Goal: Find specific page/section: Find specific page/section

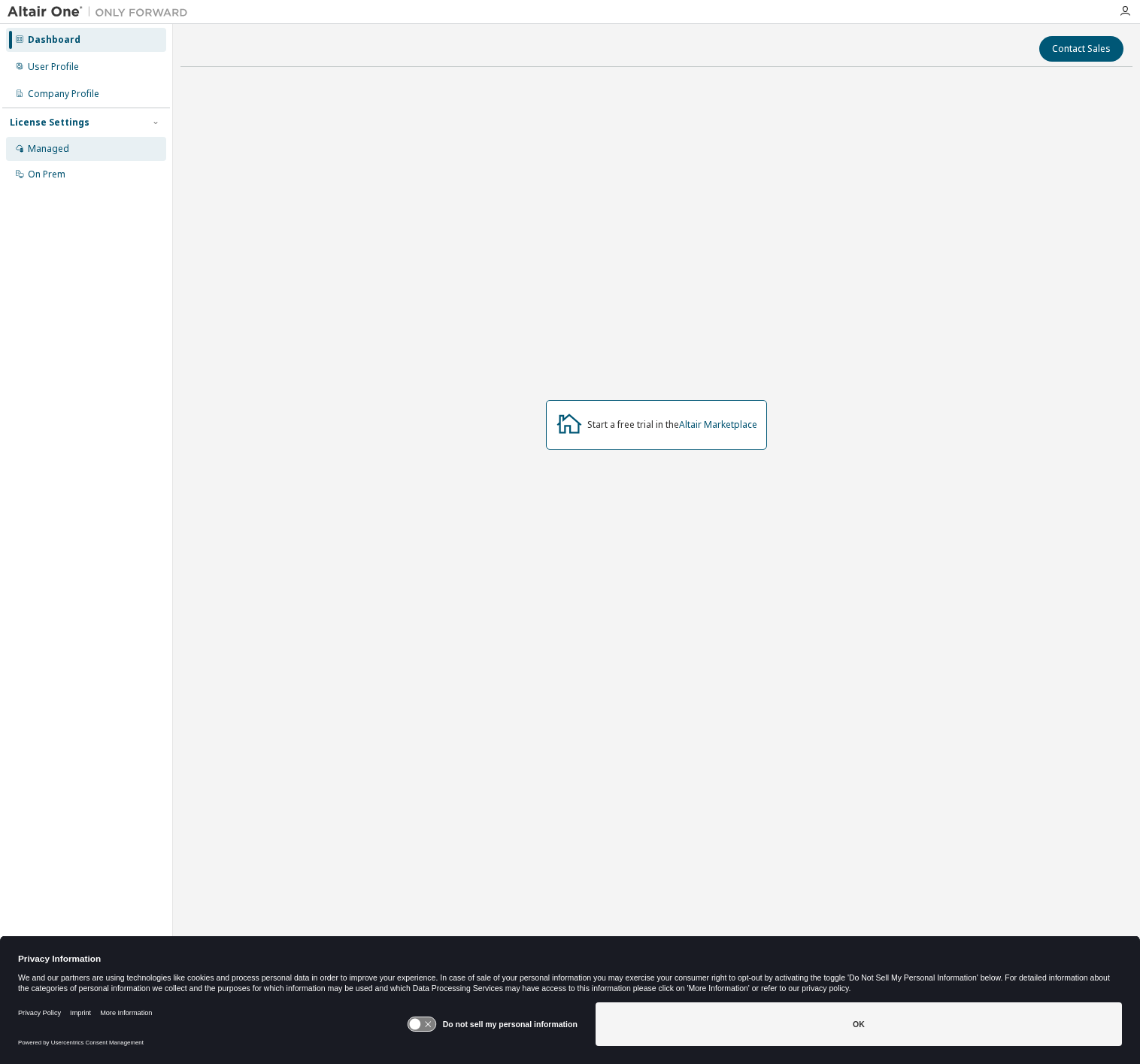
click at [64, 146] on div "Managed" at bounding box center [49, 149] width 41 height 12
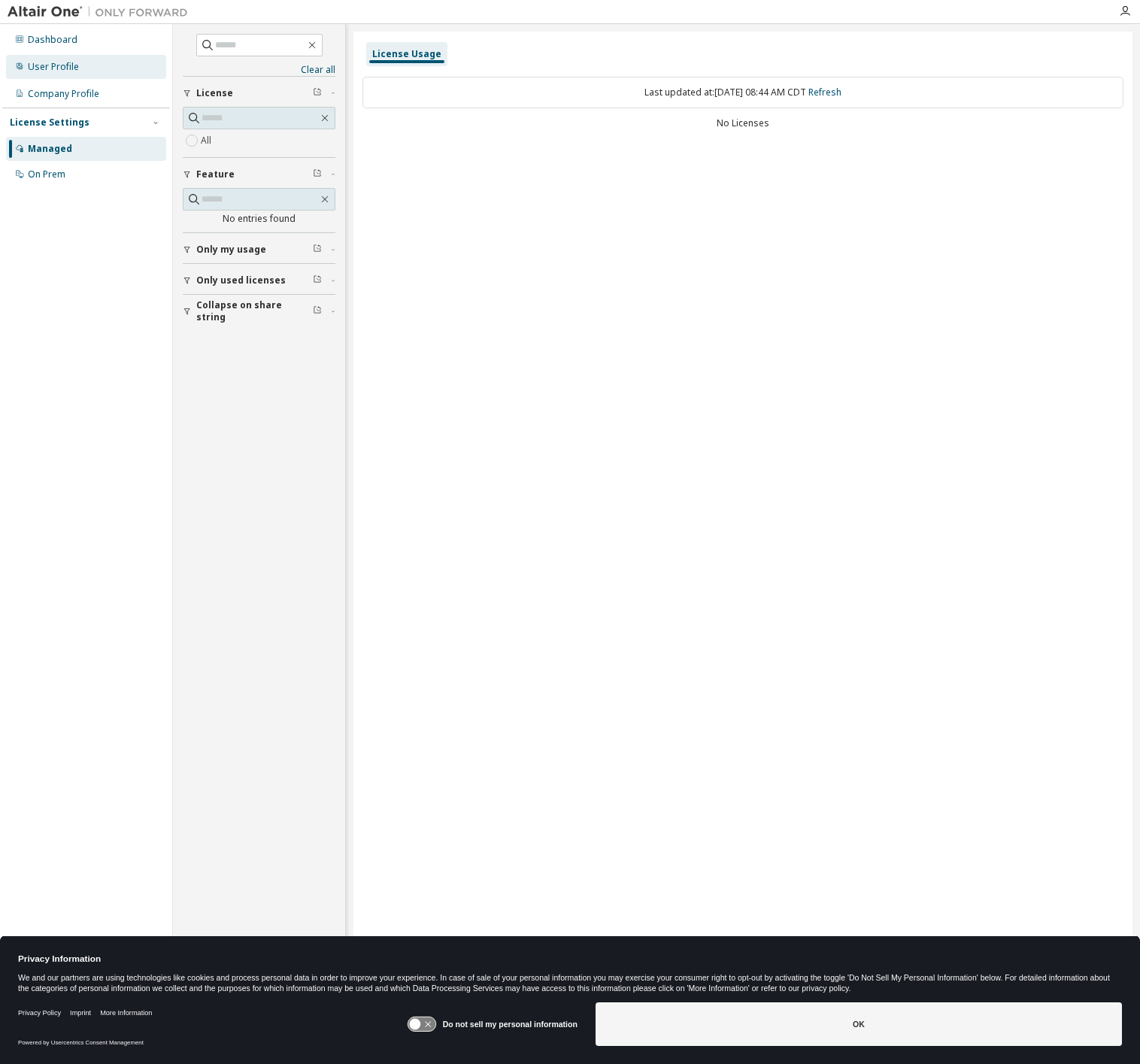
click at [72, 67] on div "User Profile" at bounding box center [53, 67] width 51 height 12
